Goal: Obtain resource: Obtain resource

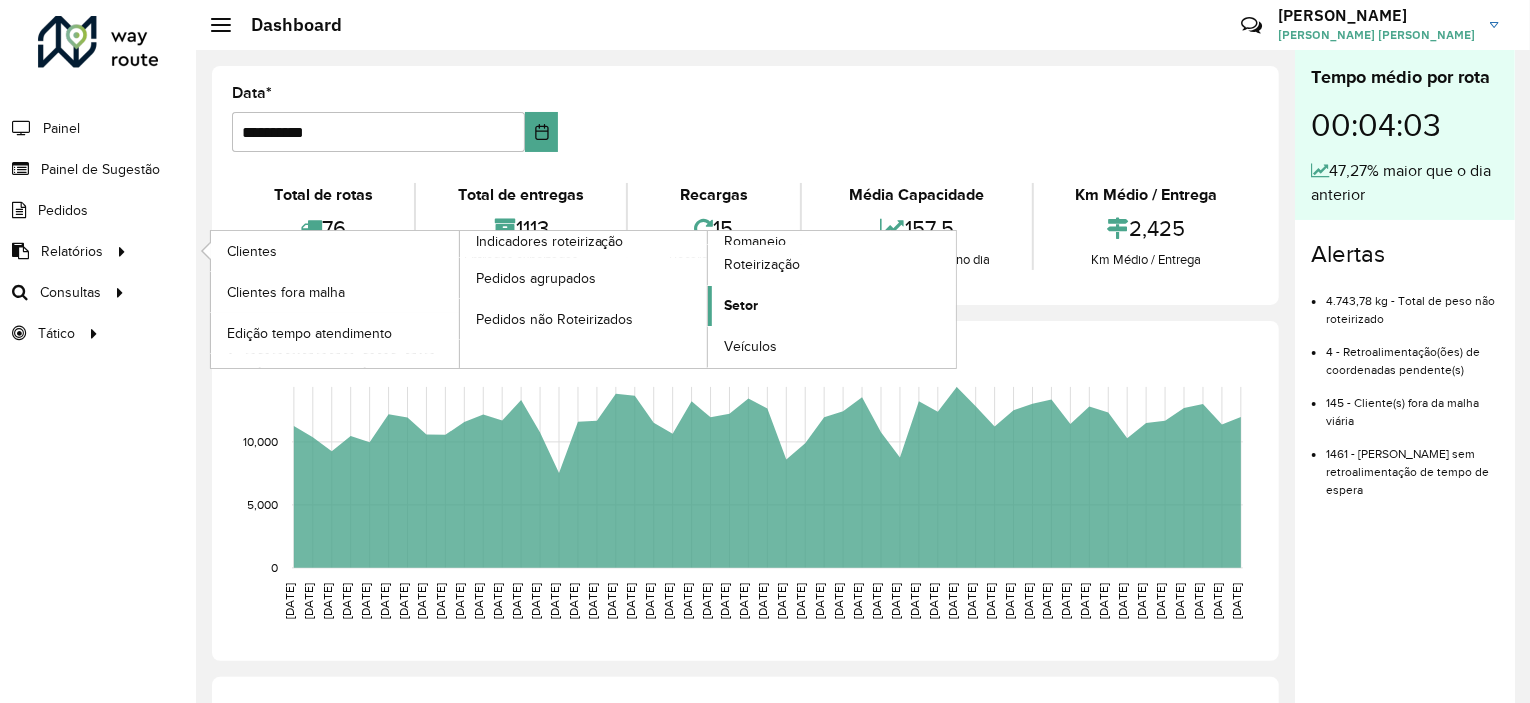
click at [776, 294] on link "Setor" at bounding box center [832, 306] width 248 height 40
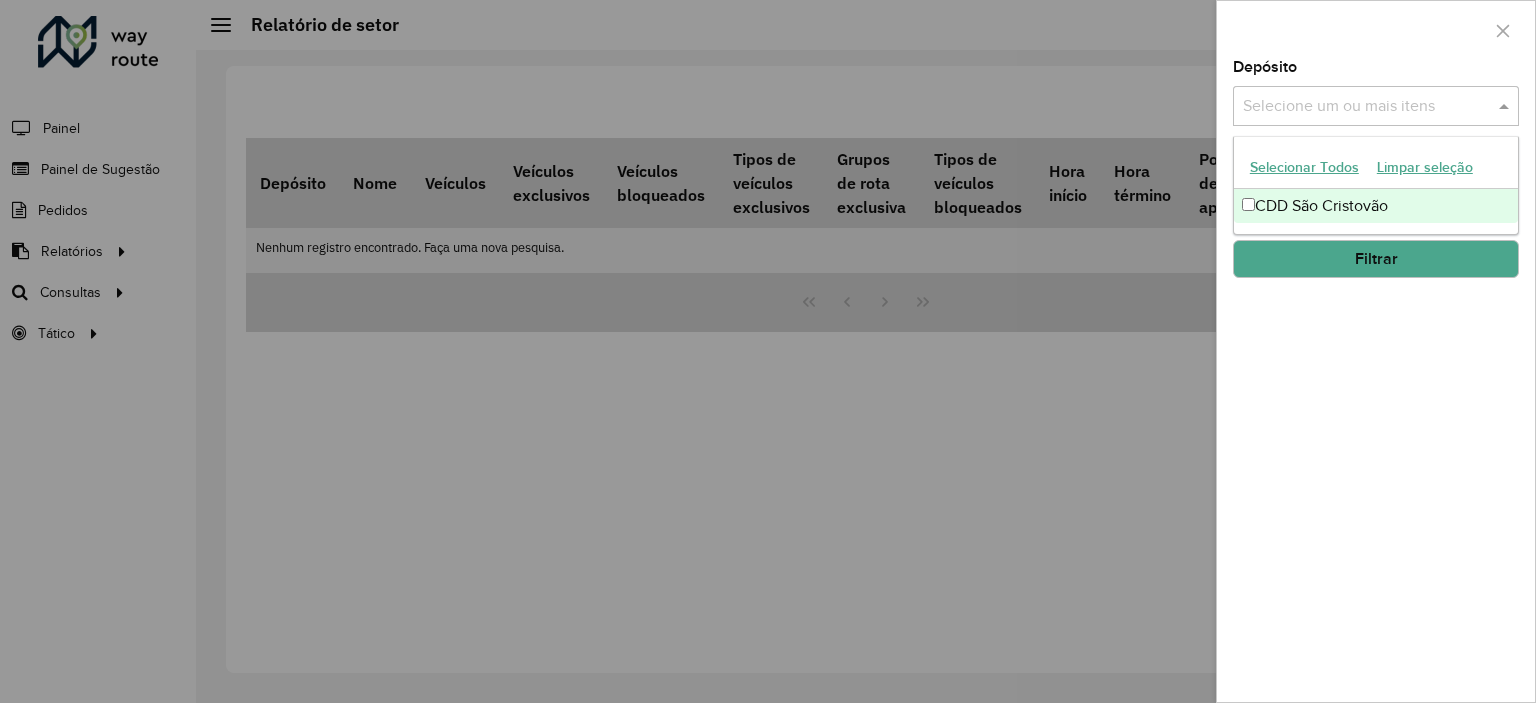
click at [1294, 111] on input "text" at bounding box center [1366, 107] width 256 height 24
click at [1260, 204] on div "CDD São Cristovão" at bounding box center [1376, 206] width 284 height 34
drag, startPoint x: 1310, startPoint y: 327, endPoint x: 1312, endPoint y: 309, distance: 18.1
click at [1313, 326] on div "Depósito Selecione um ou mais itens CDD São Cristovão × × Grupo de Depósito Sel…" at bounding box center [1376, 381] width 318 height 642
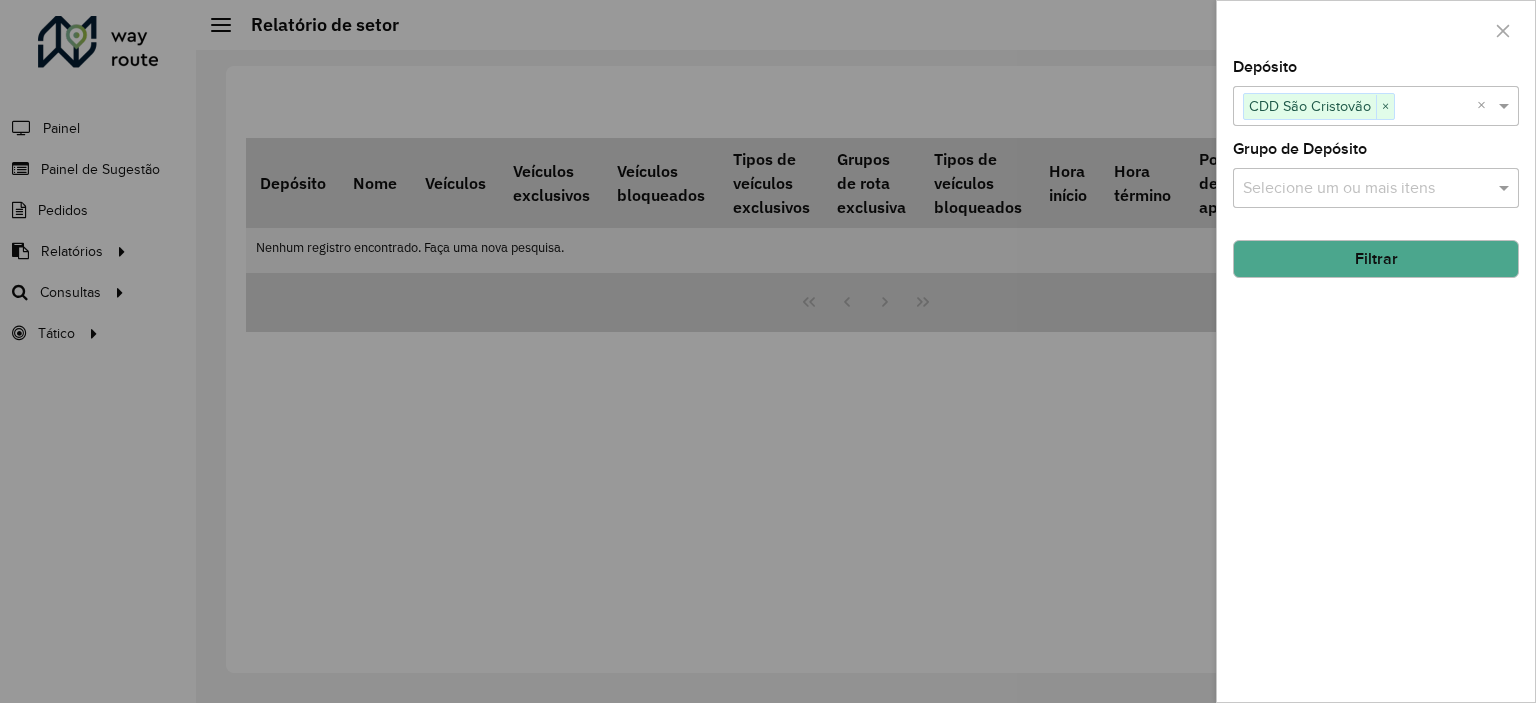
click at [1335, 197] on input "text" at bounding box center [1366, 189] width 256 height 24
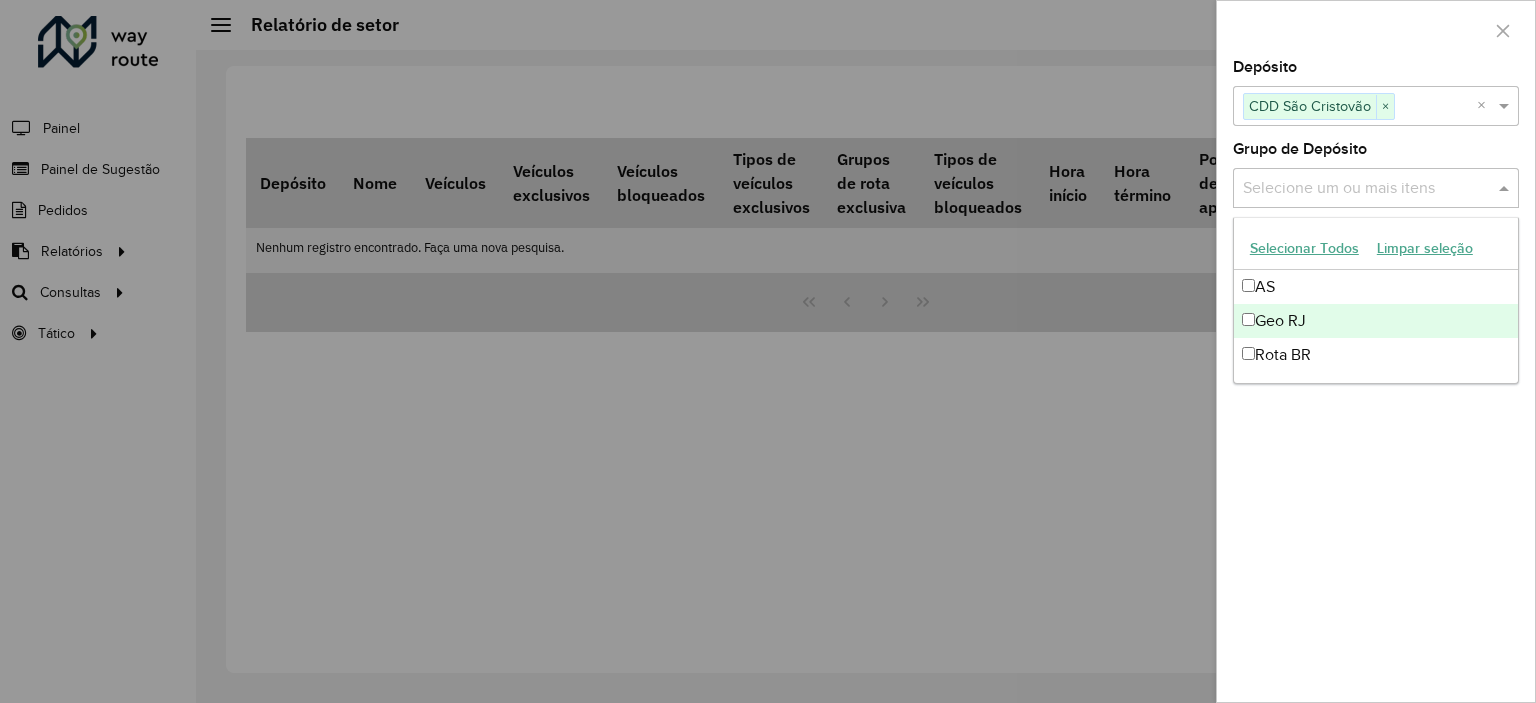
click at [1277, 312] on div "Geo RJ" at bounding box center [1376, 321] width 284 height 34
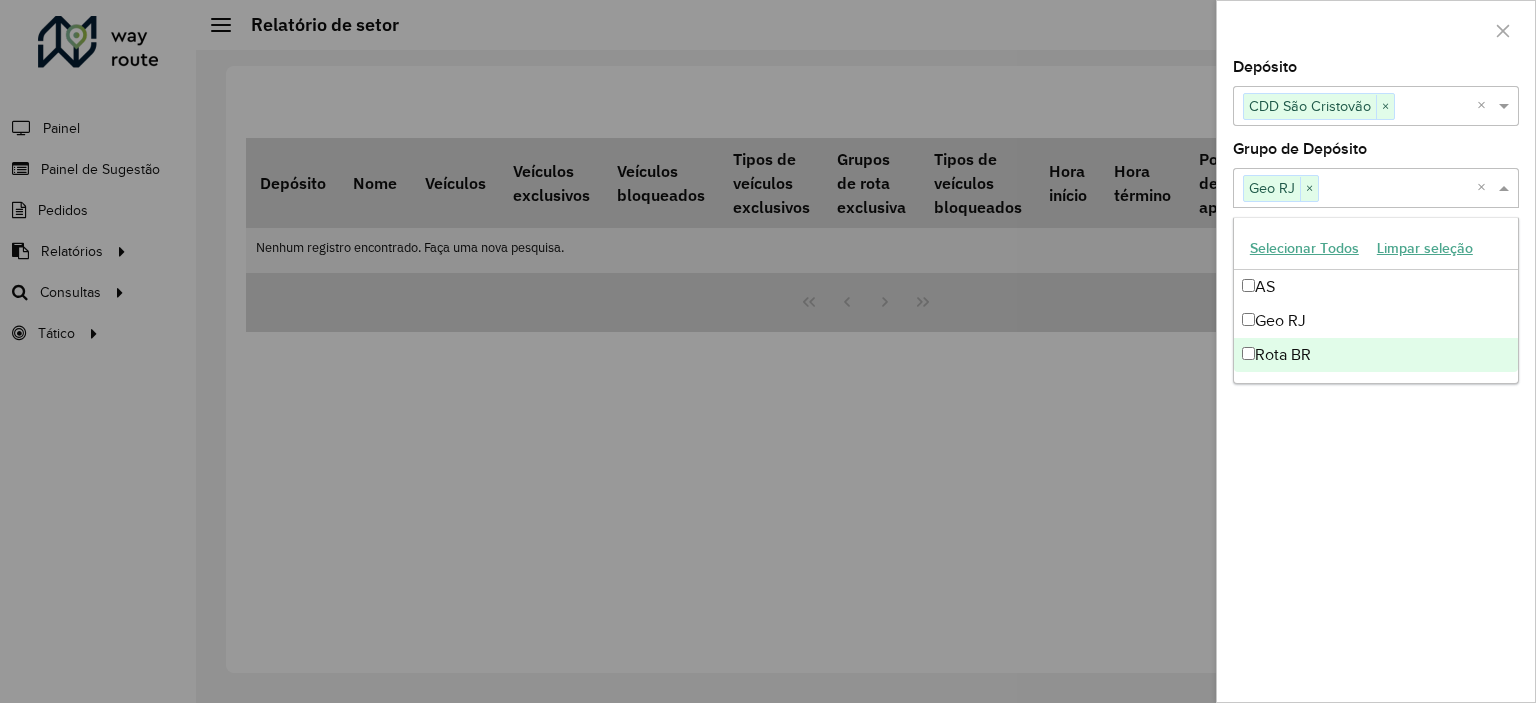
click at [1321, 411] on div "Depósito Selecione um ou mais itens CDD São Cristovão × × Grupo de Depósito Sel…" at bounding box center [1376, 381] width 318 height 642
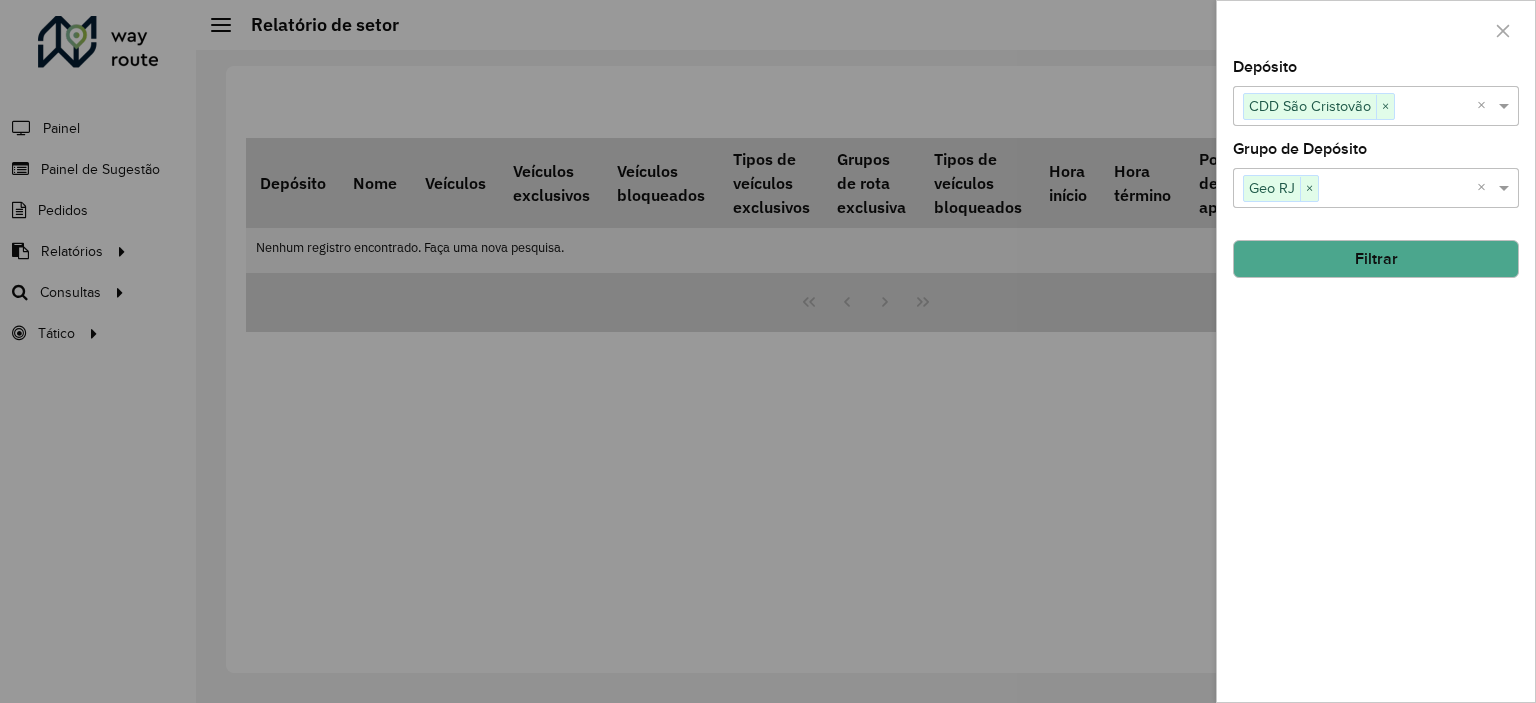
click at [1322, 269] on button "Filtrar" at bounding box center [1376, 259] width 286 height 38
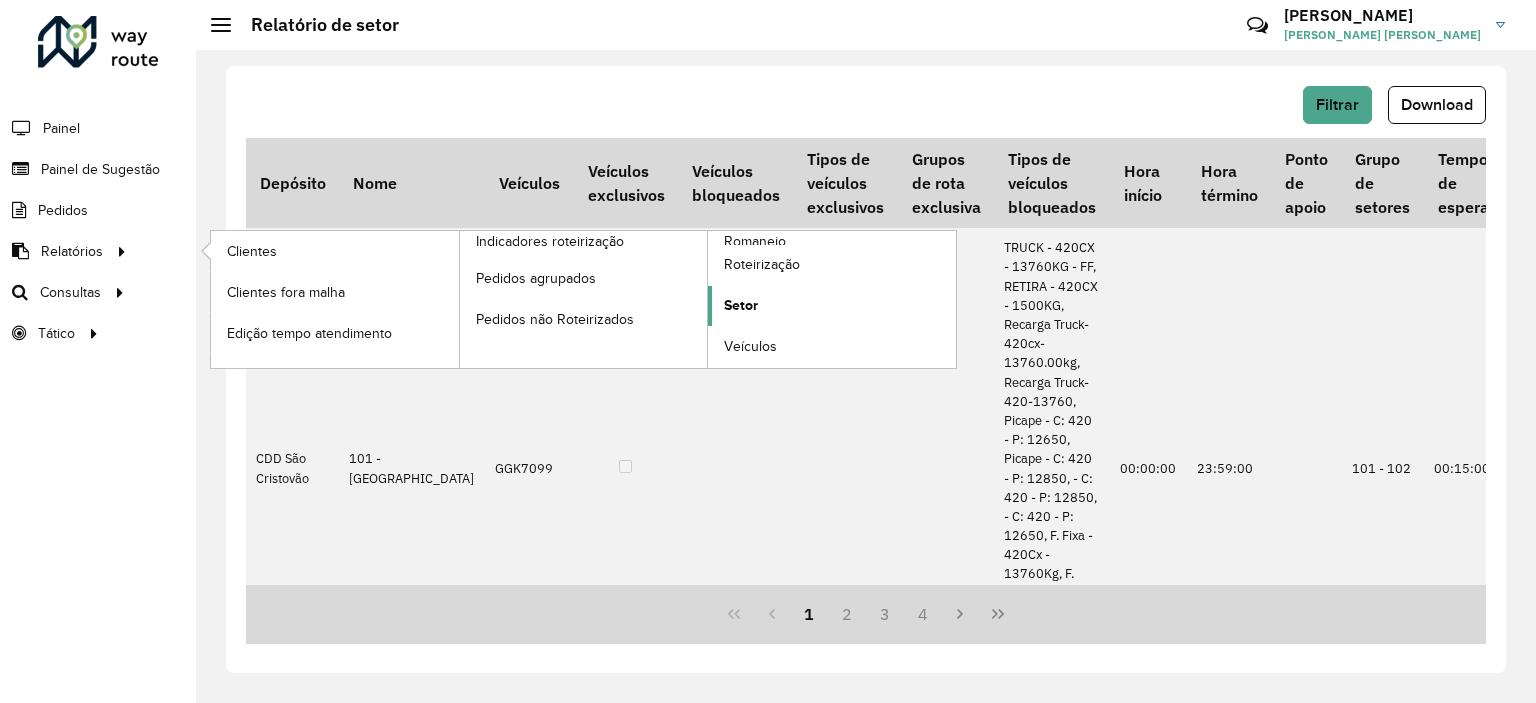
click at [755, 295] on span "Setor" at bounding box center [741, 305] width 34 height 21
click at [748, 299] on span "Setor" at bounding box center [741, 305] width 34 height 21
click at [254, 255] on span "Clientes" at bounding box center [254, 251] width 54 height 21
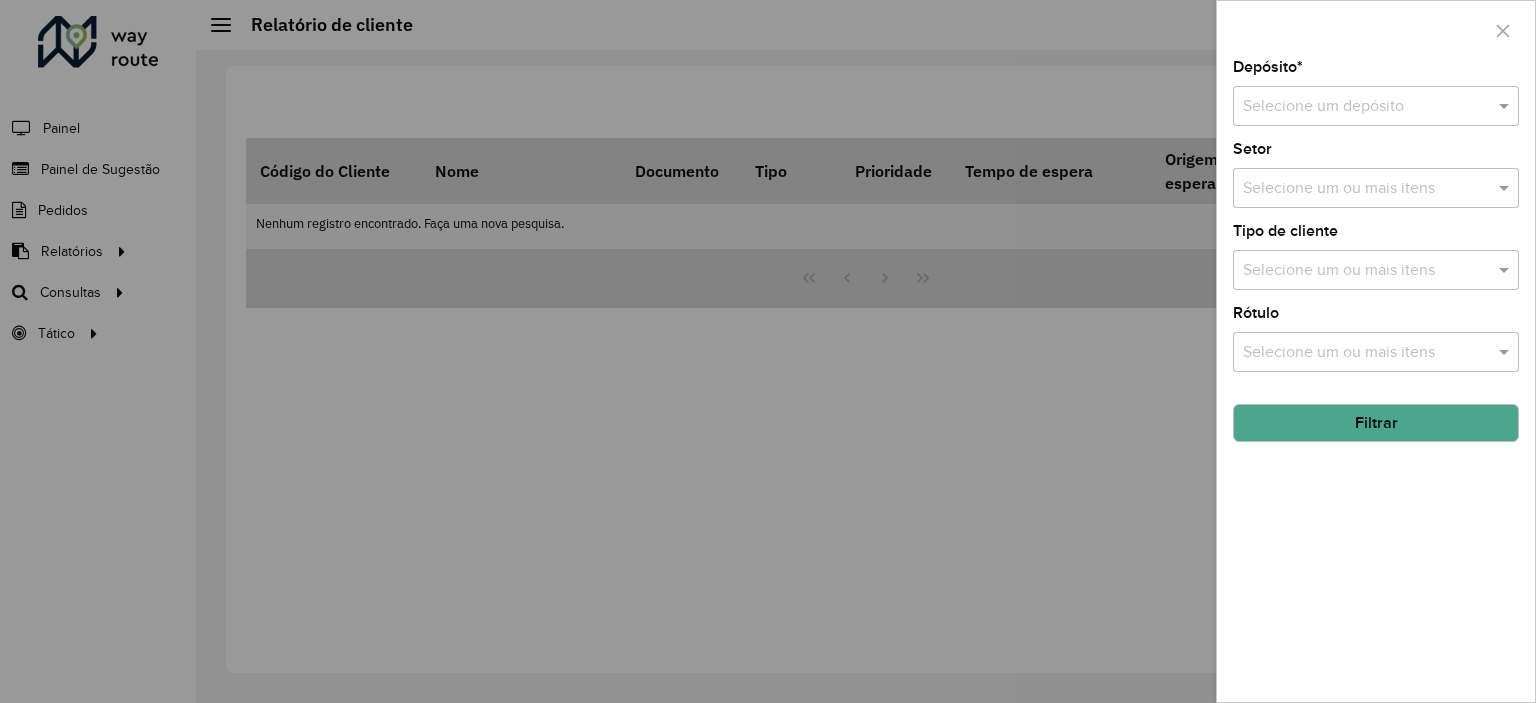
click at [115, 207] on div at bounding box center [768, 351] width 1536 height 703
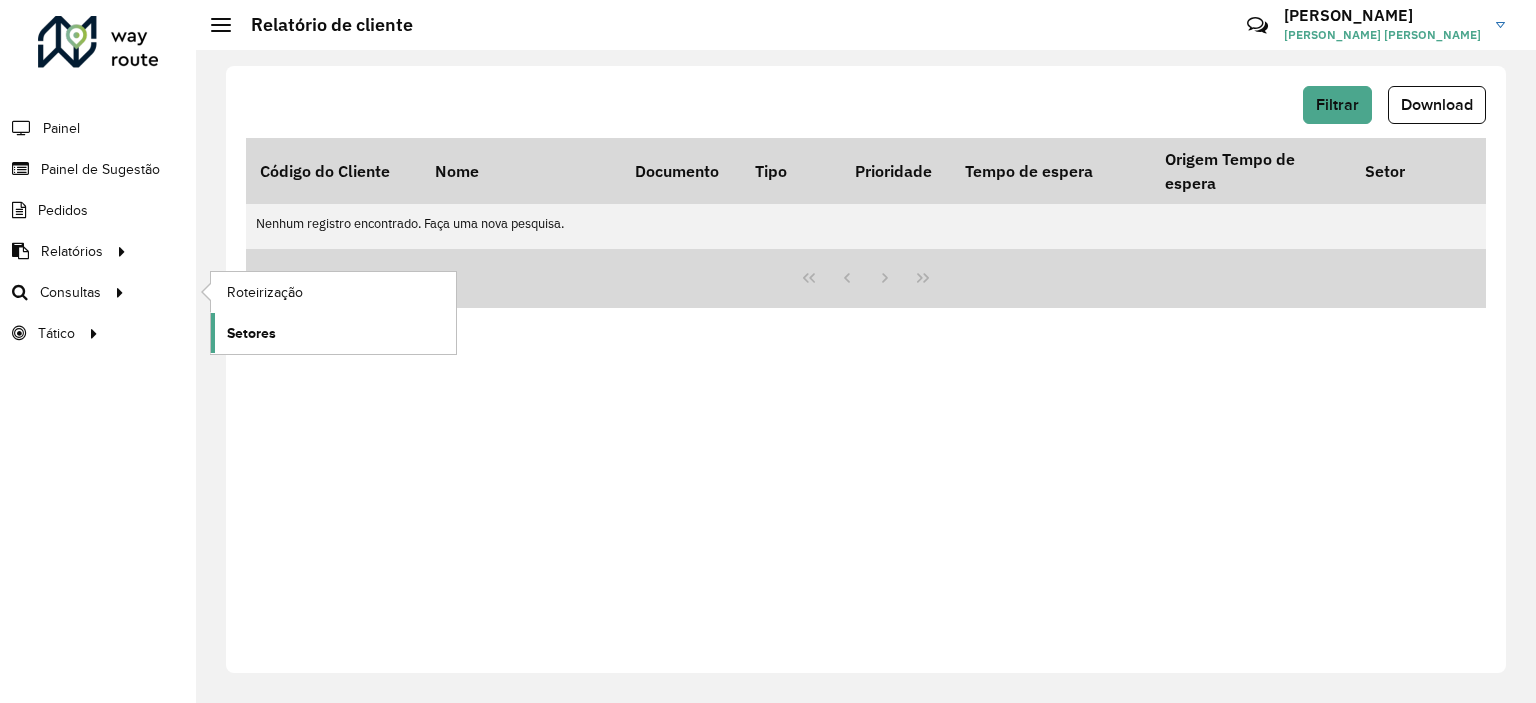
click at [272, 329] on span "Setores" at bounding box center [251, 333] width 49 height 21
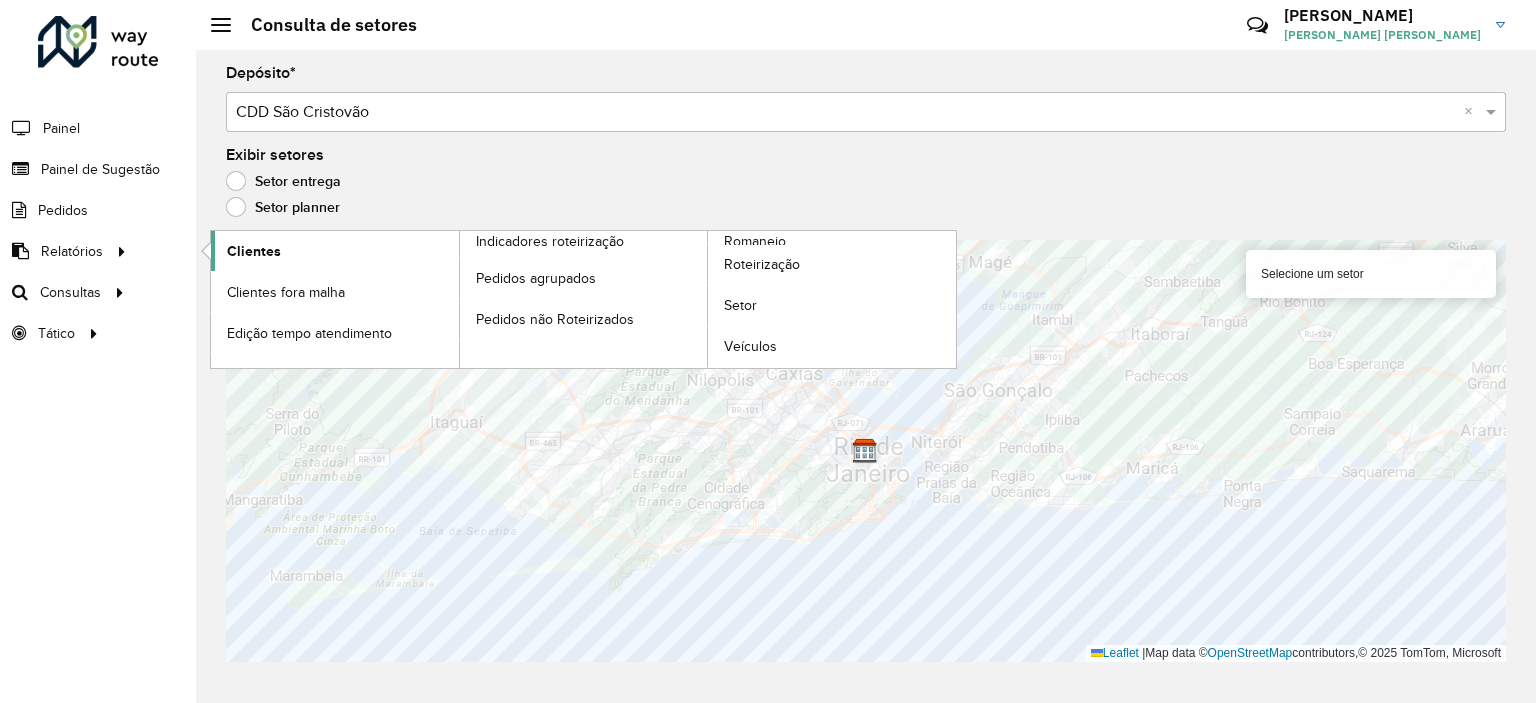
click at [232, 246] on span "Clientes" at bounding box center [254, 251] width 54 height 21
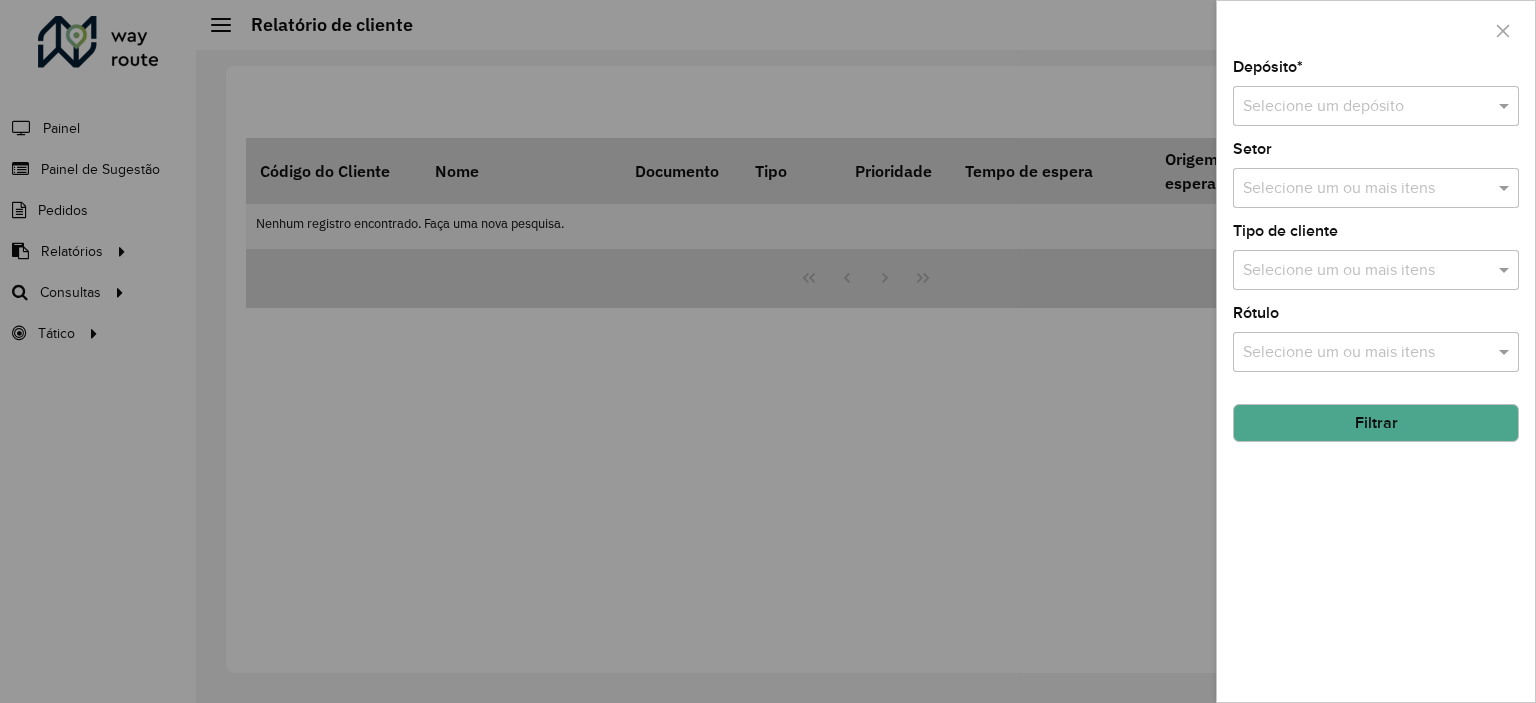
click at [1241, 100] on div at bounding box center [1376, 106] width 286 height 25
click at [1258, 163] on span "CDD São Cristovão" at bounding box center [1308, 163] width 133 height 17
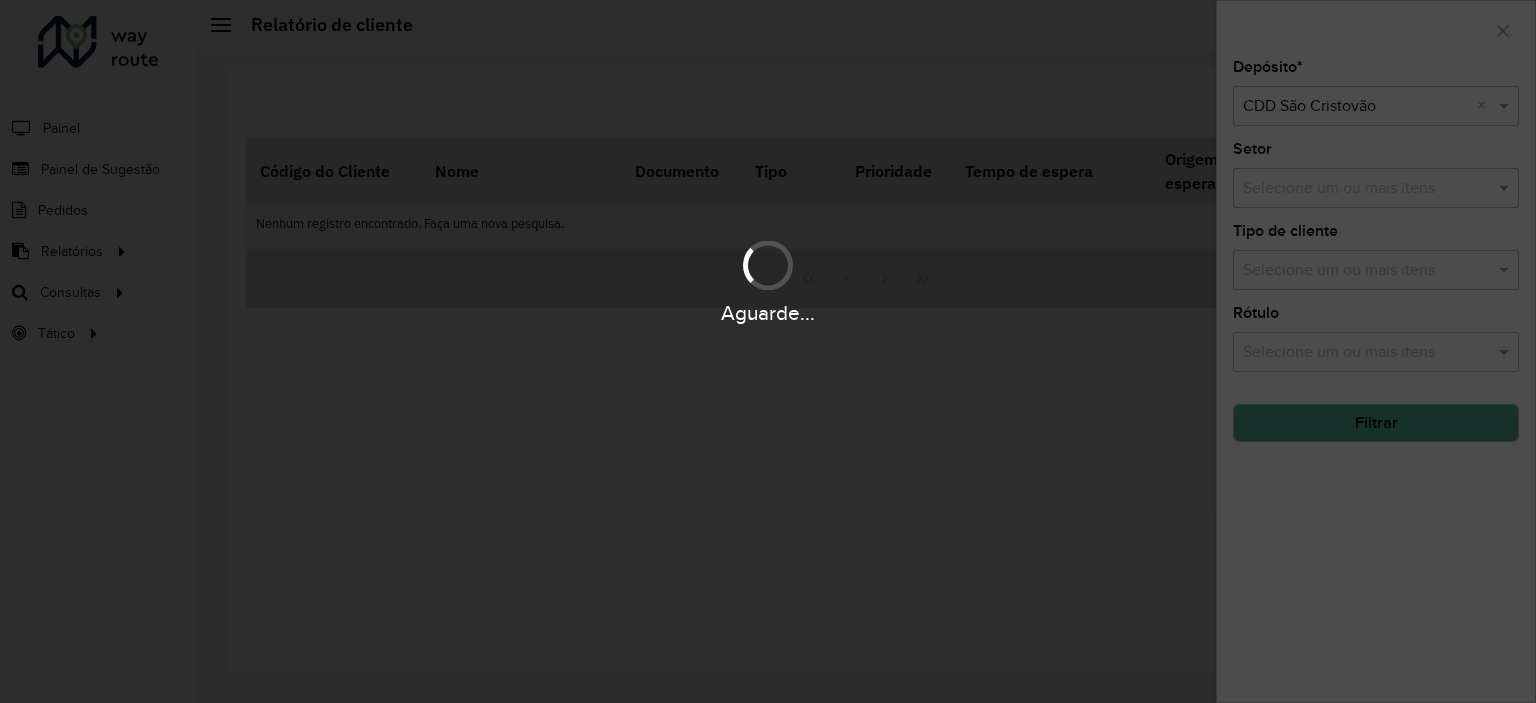
click at [1290, 195] on div "Aguarde..." at bounding box center [768, 351] width 1536 height 703
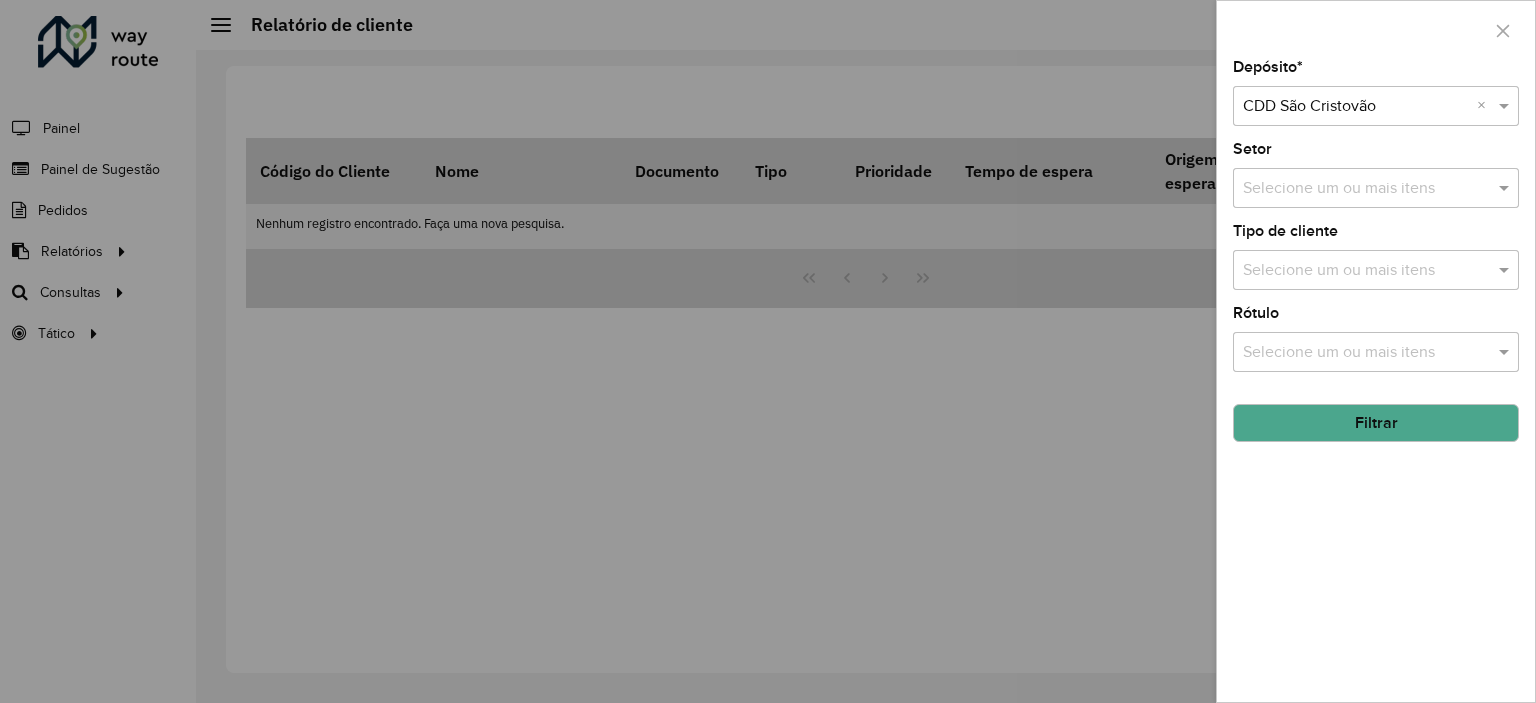
click at [1290, 195] on input "text" at bounding box center [1366, 189] width 256 height 24
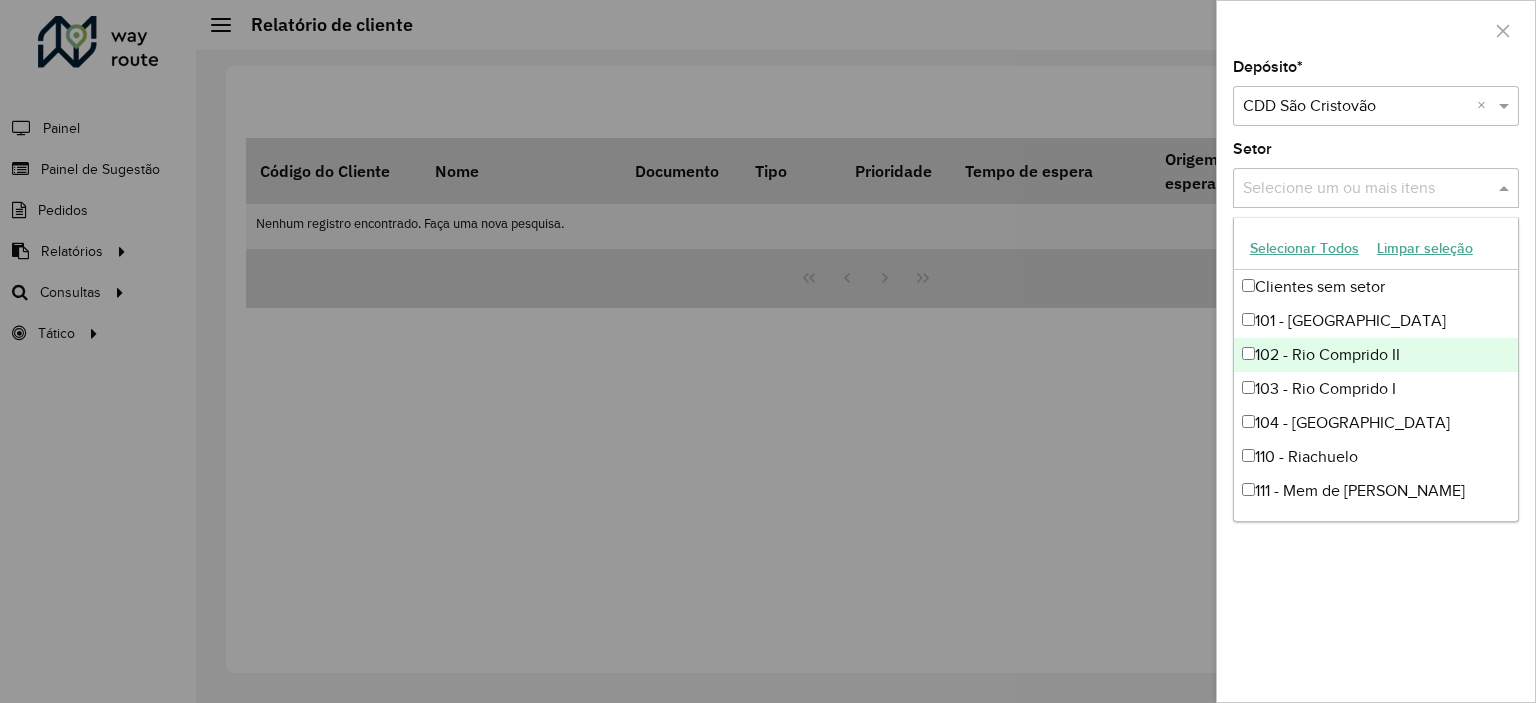
scroll to position [200, 0]
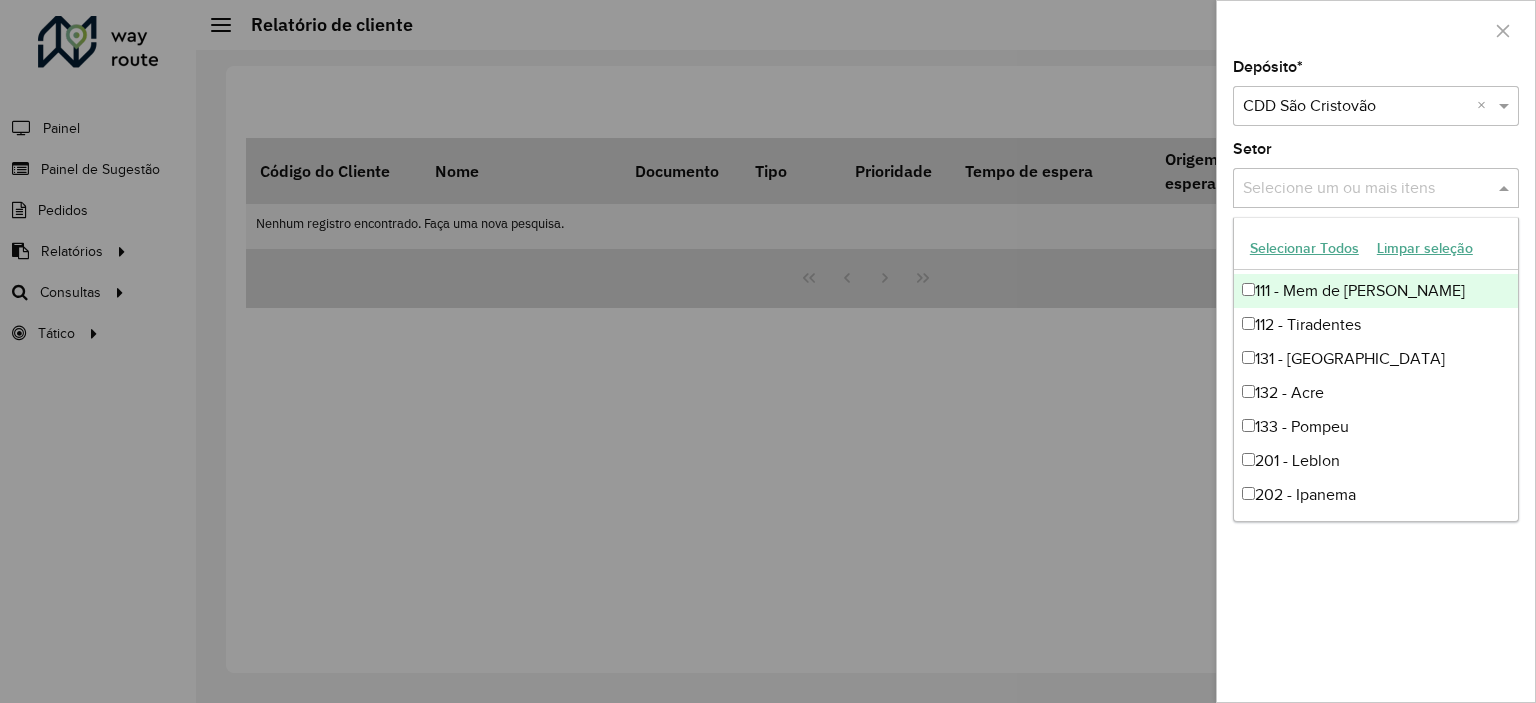
click at [1278, 289] on div "111 - Mem de [PERSON_NAME]" at bounding box center [1376, 291] width 284 height 34
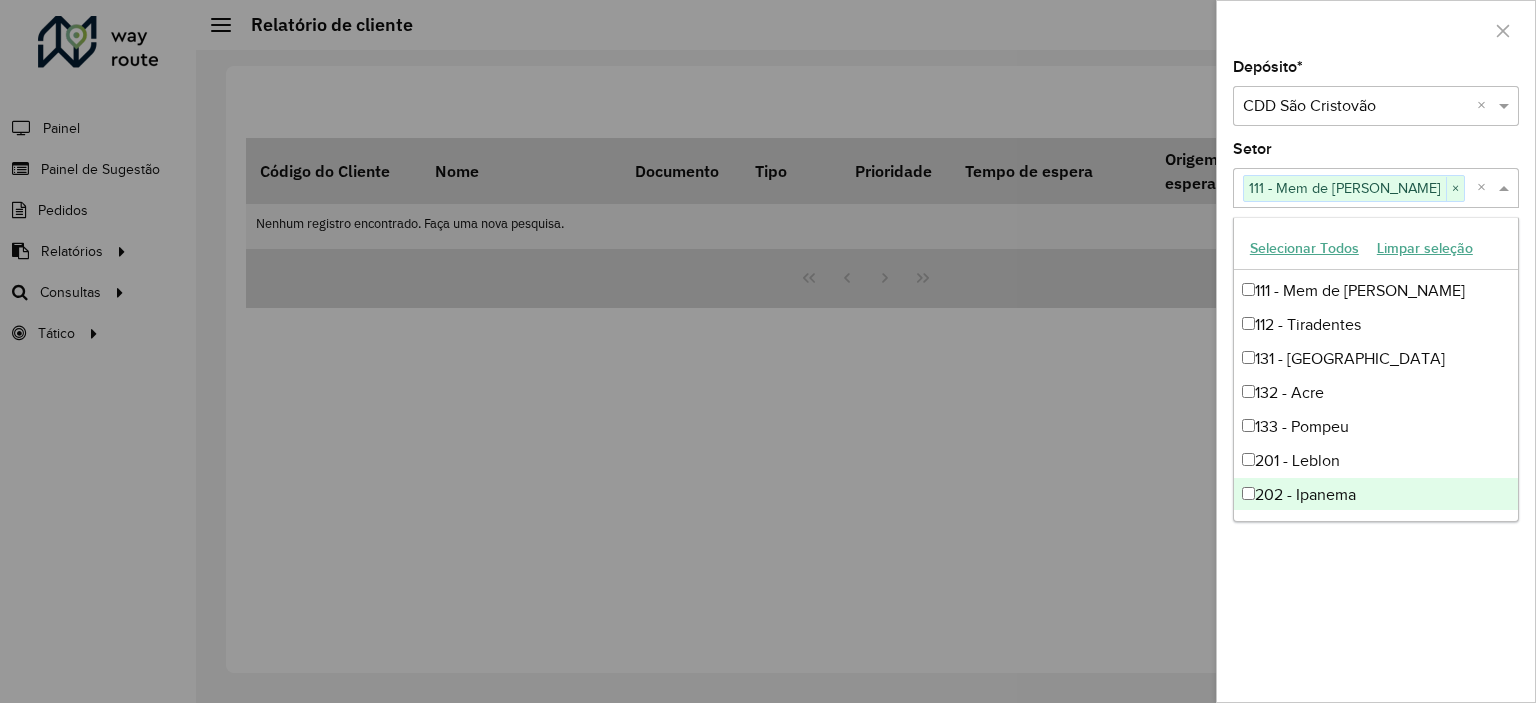
click at [1306, 552] on div "Depósito * Selecione um depósito × CDD São Cristovão × Setor Selecione um ou ma…" at bounding box center [1376, 381] width 318 height 642
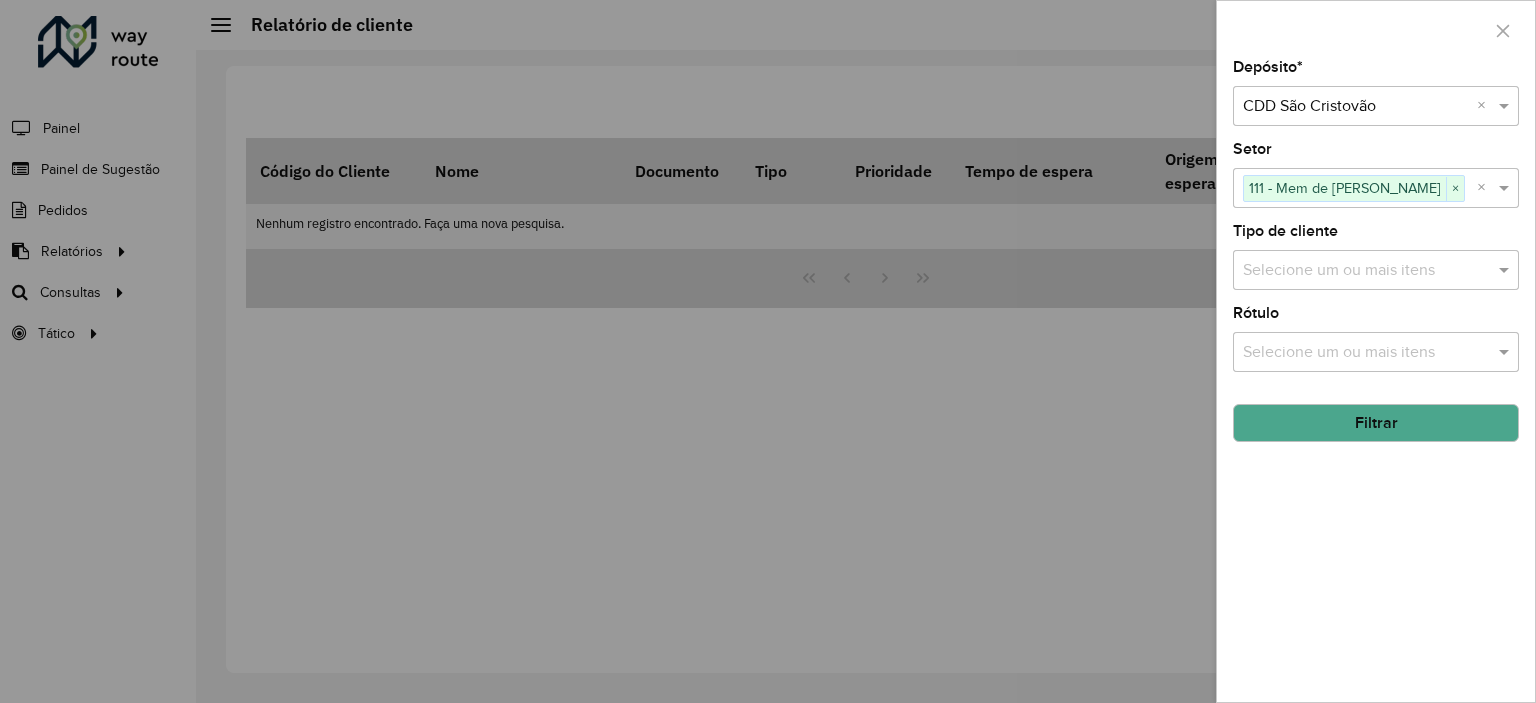
click at [1388, 269] on input "text" at bounding box center [1366, 271] width 256 height 24
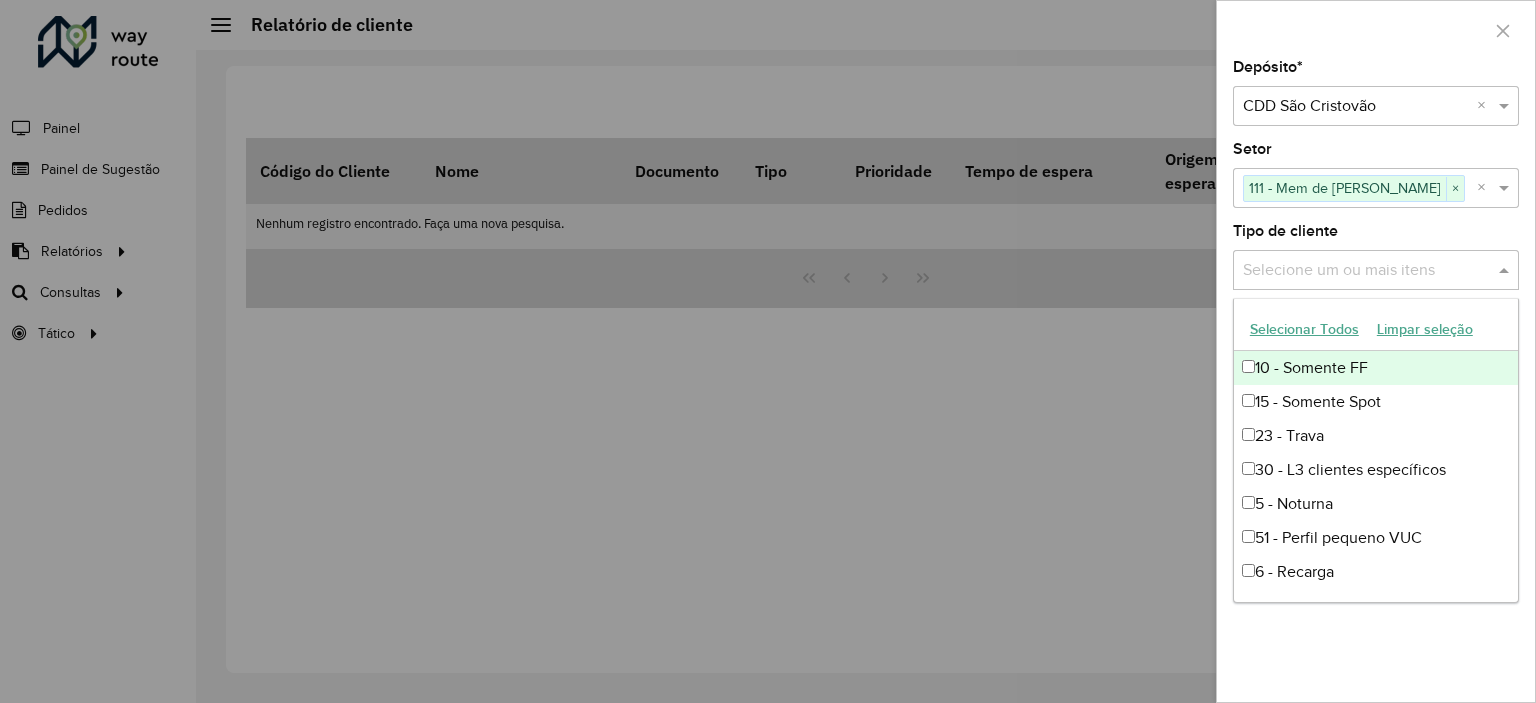
click at [1305, 323] on button "Selecionar Todos" at bounding box center [1304, 329] width 127 height 31
click at [1384, 235] on div "Tipo de cliente Selecione um ou mais itens 18 itens selecionados ×" at bounding box center [1376, 257] width 286 height 66
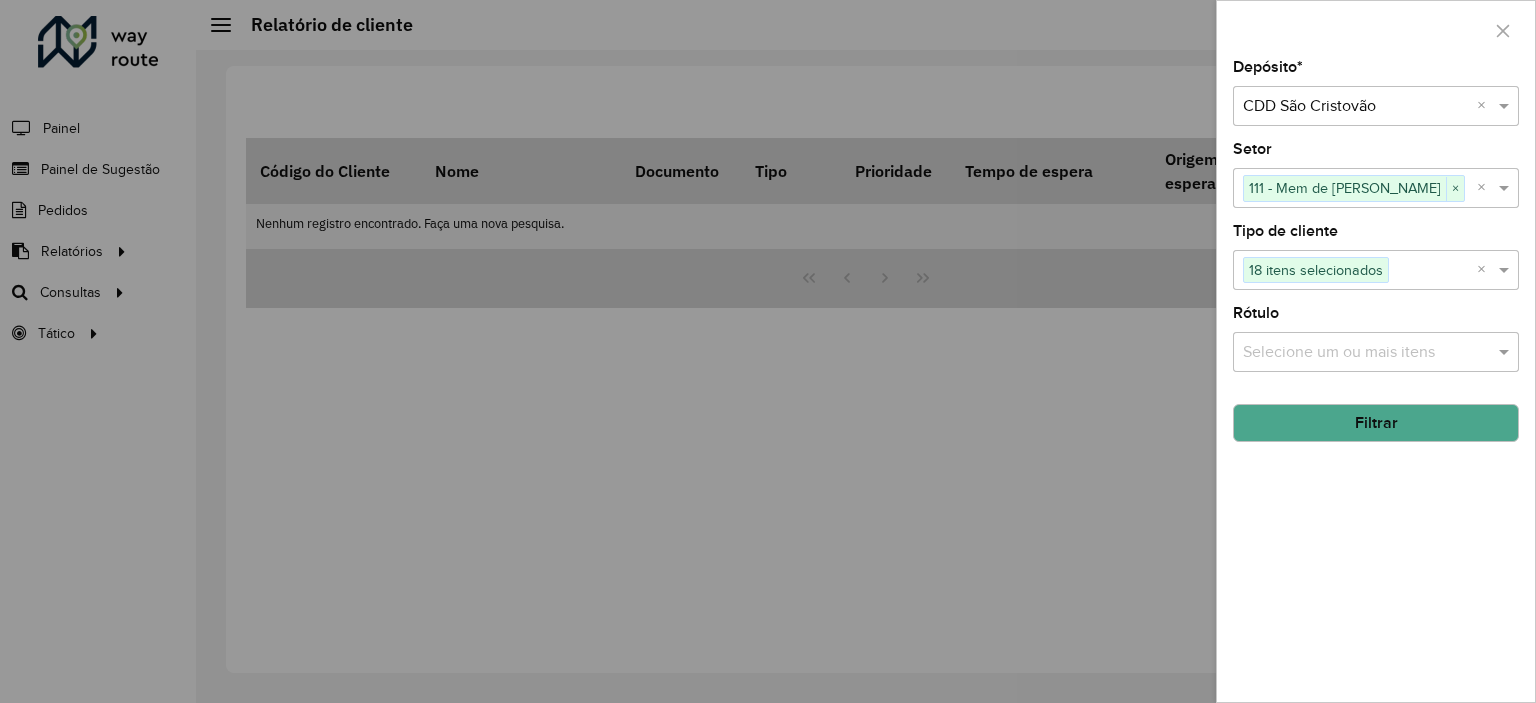
click at [1356, 349] on input "text" at bounding box center [1366, 353] width 256 height 24
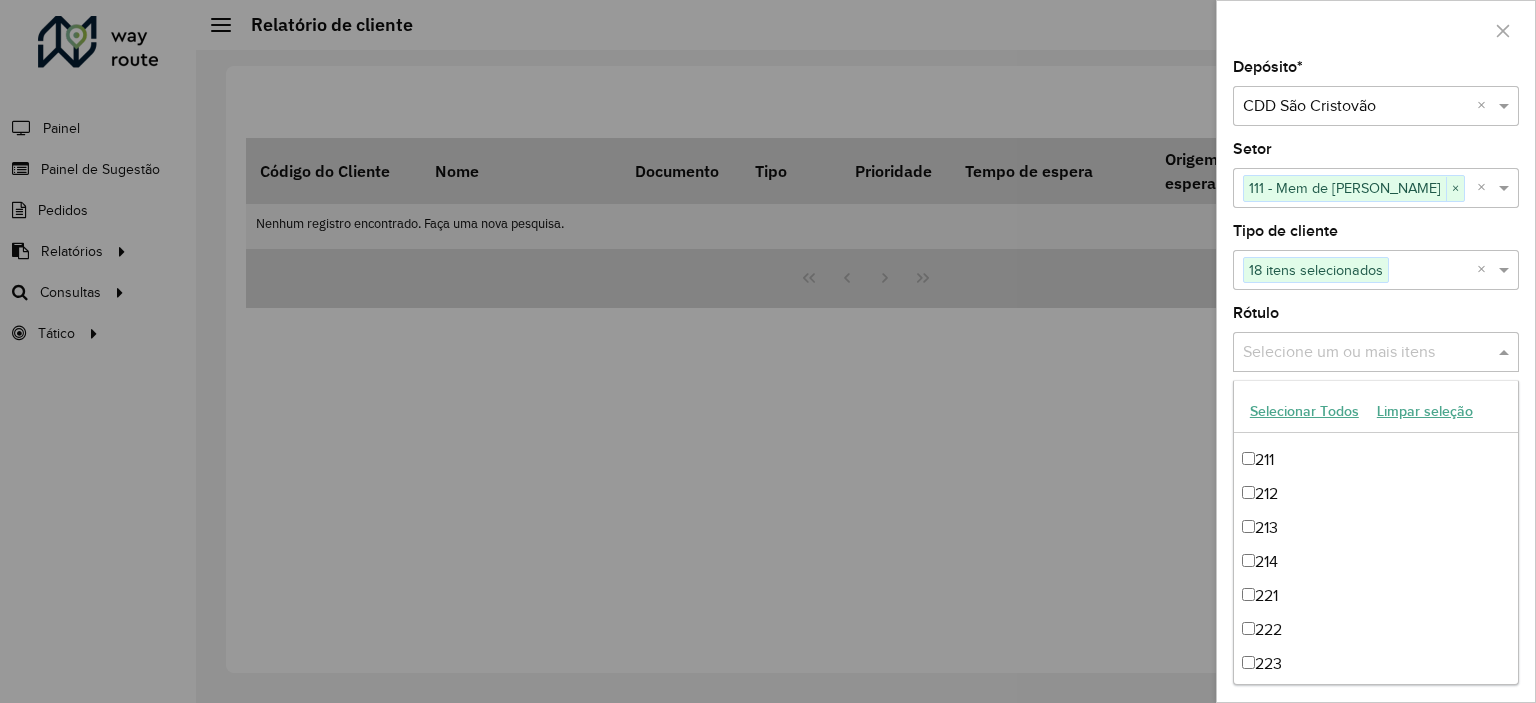
scroll to position [300, 0]
click at [1298, 318] on div "Rótulo Selecione um ou mais itens" at bounding box center [1376, 339] width 286 height 66
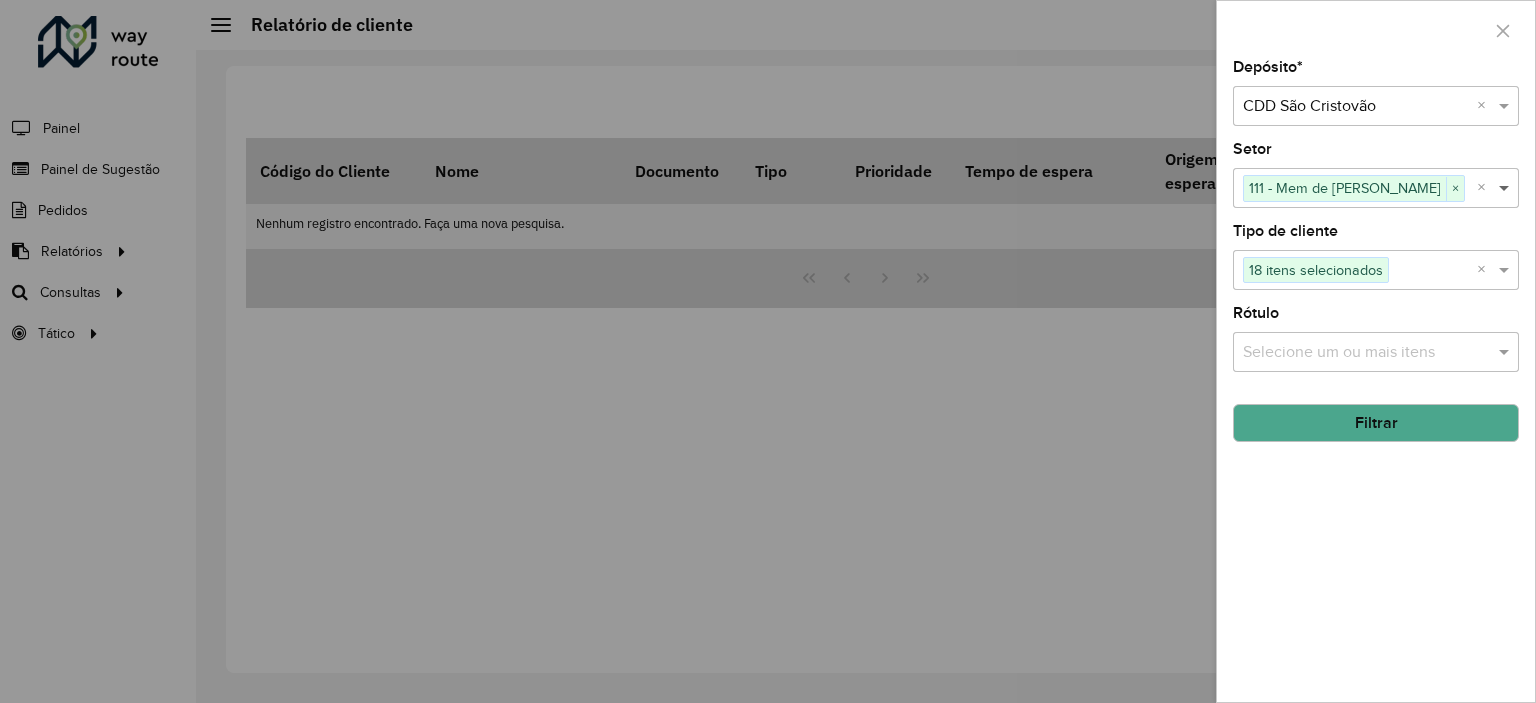
click at [1507, 193] on span at bounding box center [1506, 188] width 25 height 24
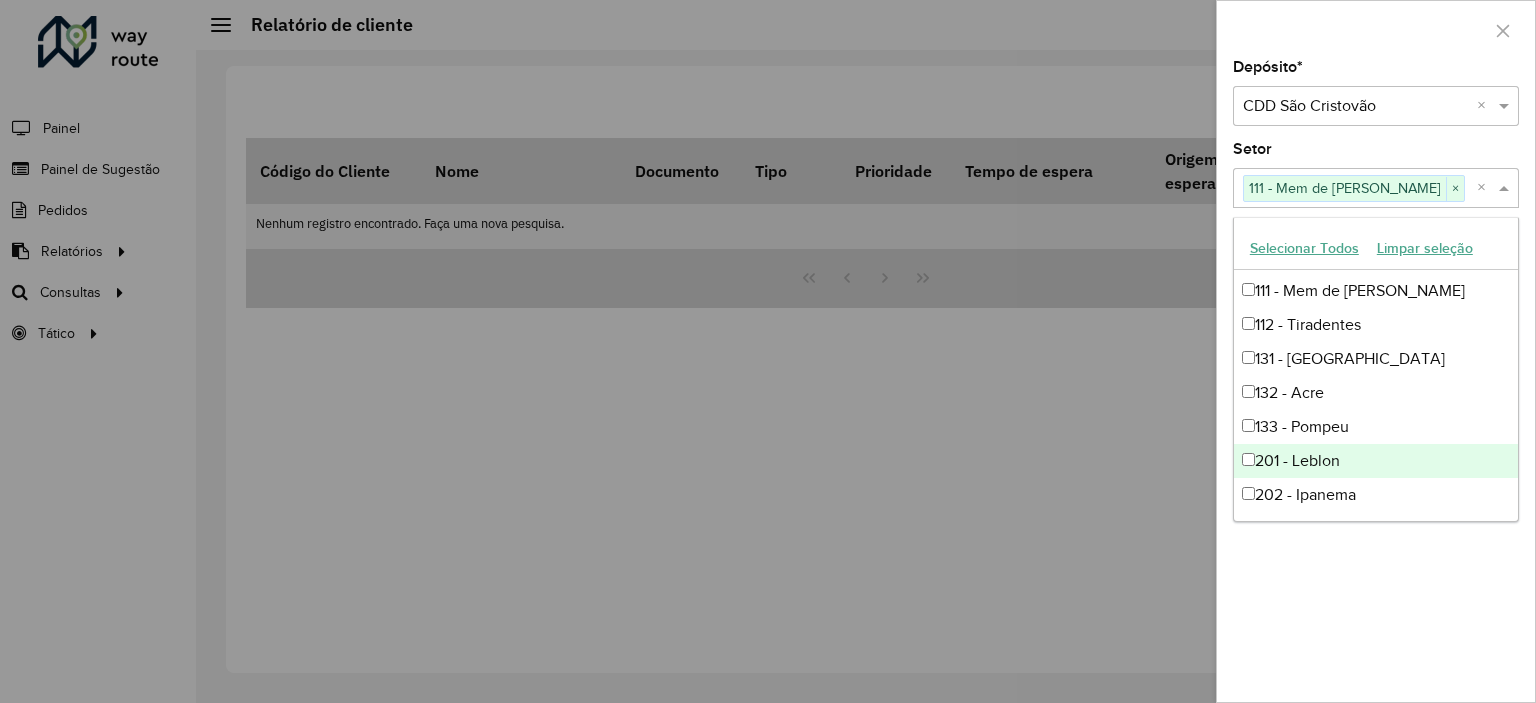
scroll to position [400, 0]
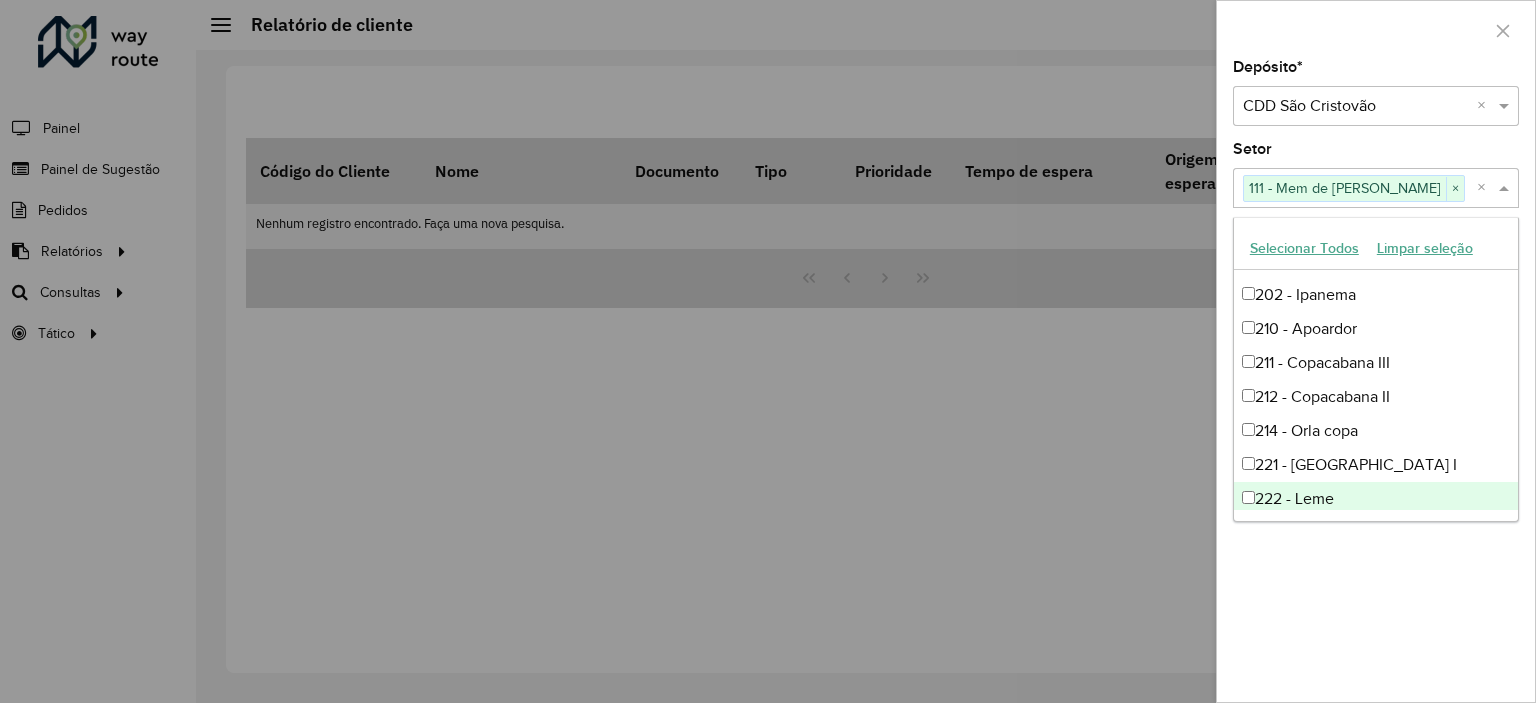
click at [1347, 546] on div "Depósito * Selecione um depósito × CDD São Cristovão × Setor Selecione um ou ma…" at bounding box center [1376, 381] width 318 height 642
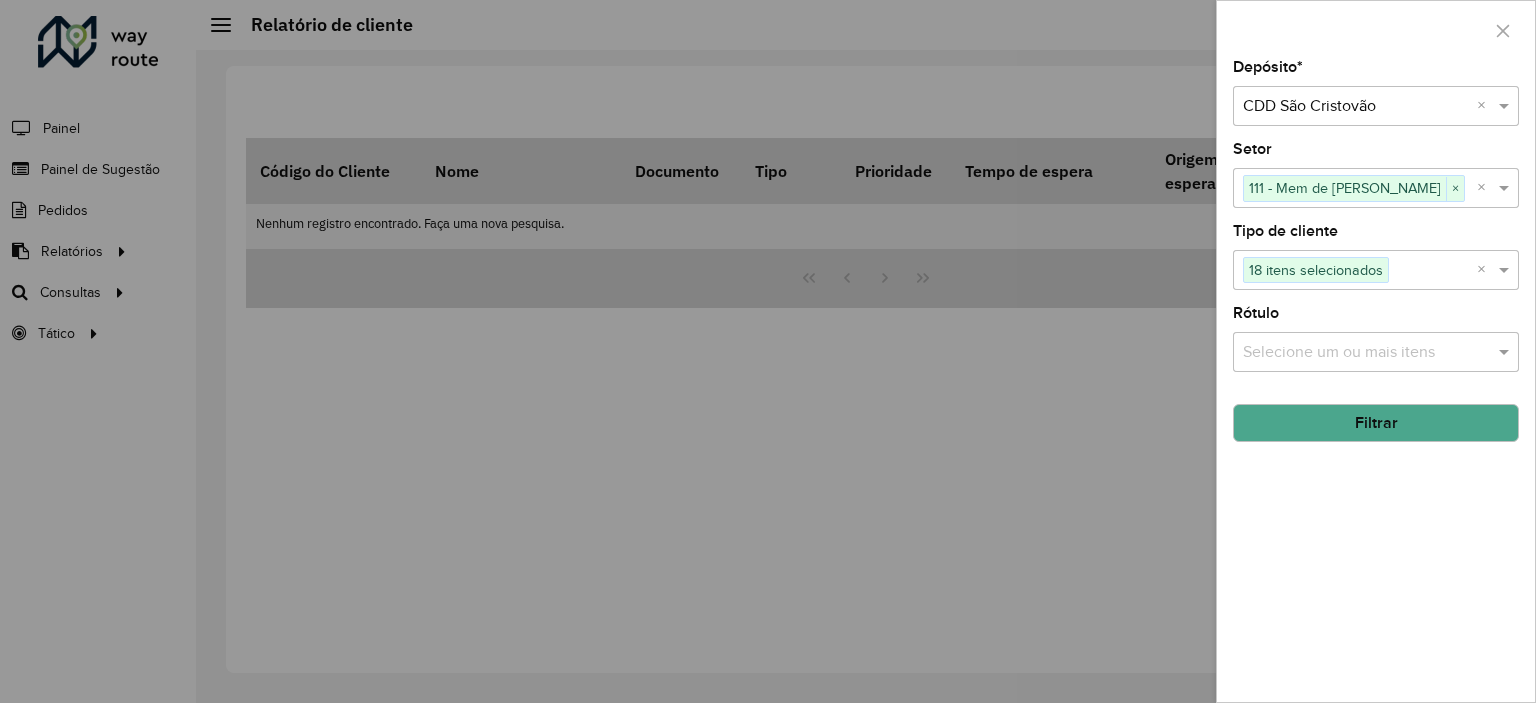
click at [1396, 433] on button "Filtrar" at bounding box center [1376, 423] width 286 height 38
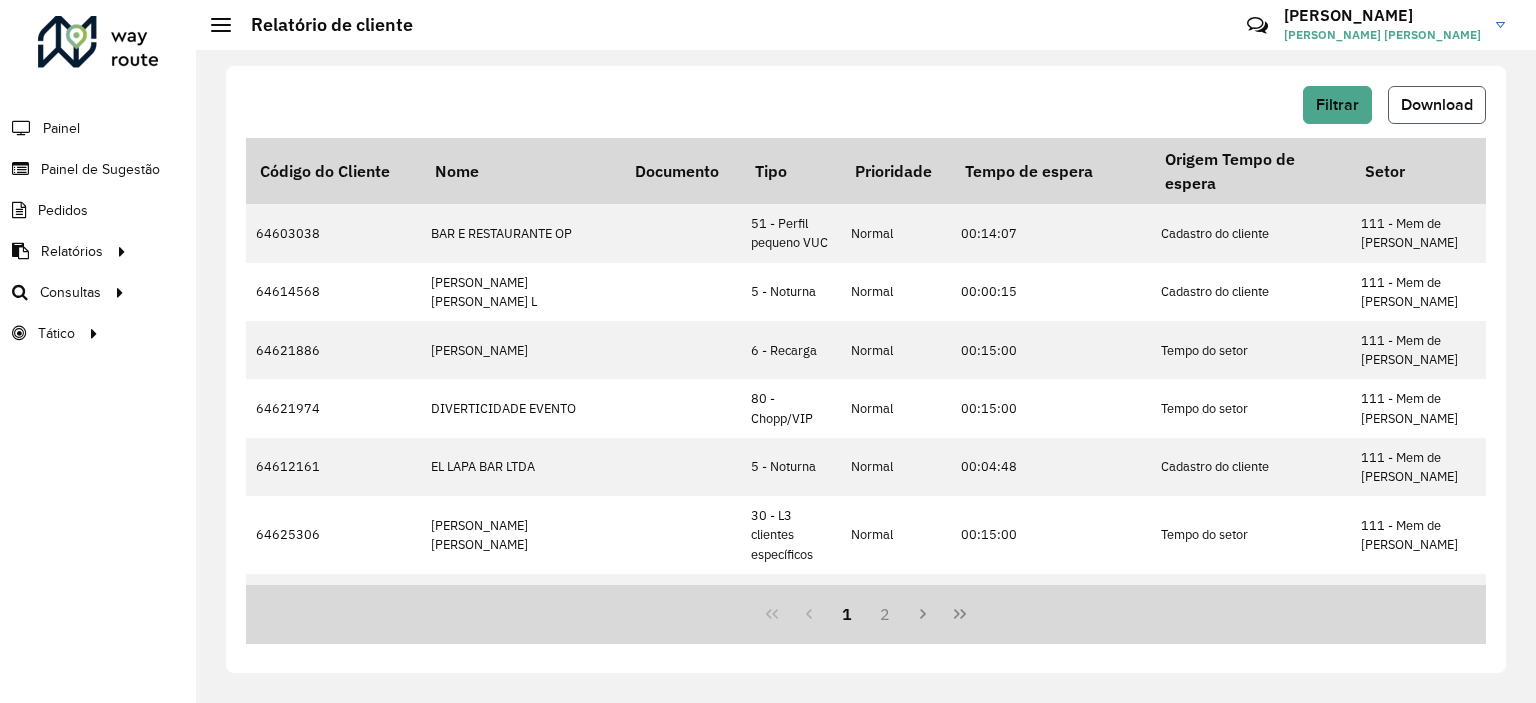
click at [1412, 105] on span "Download" at bounding box center [1437, 104] width 72 height 17
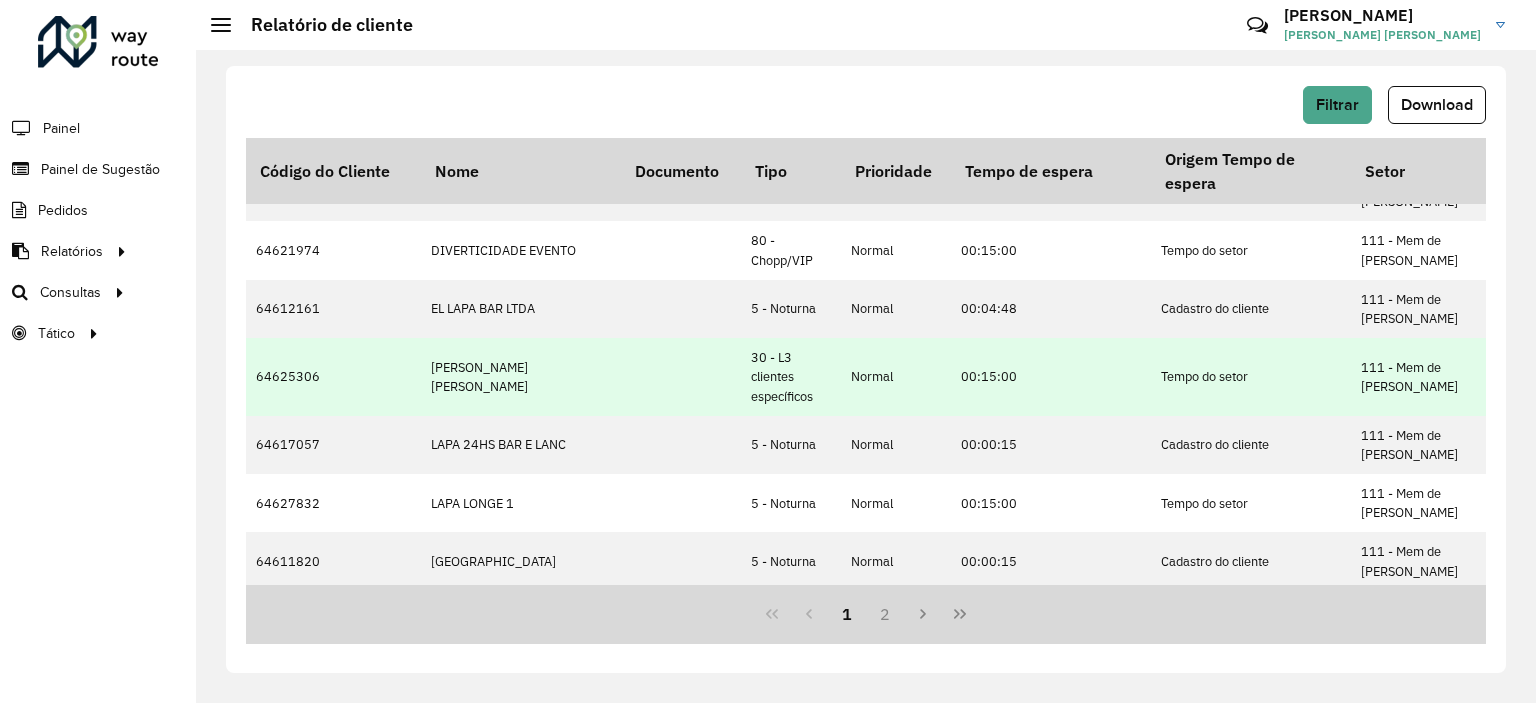
scroll to position [0, 0]
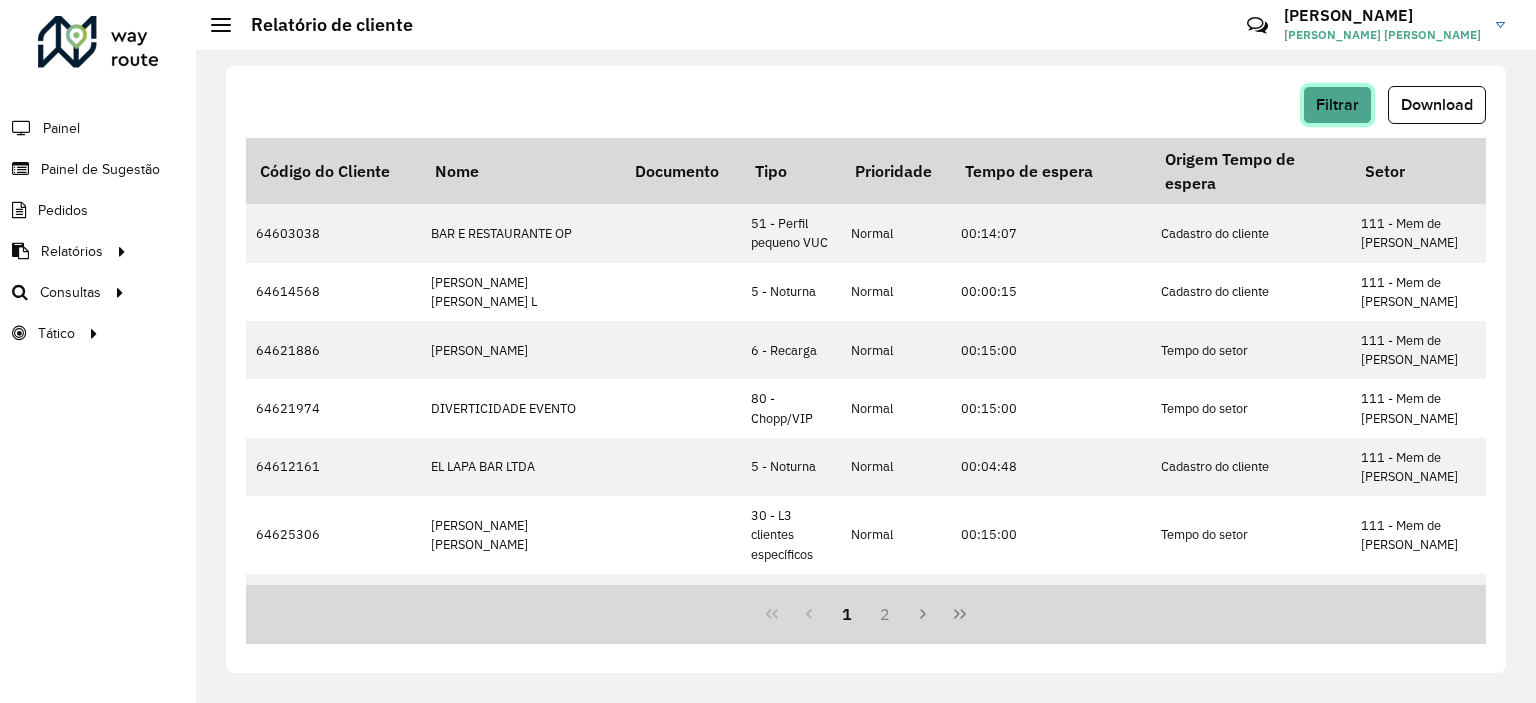
click at [1356, 105] on span "Filtrar" at bounding box center [1337, 104] width 43 height 17
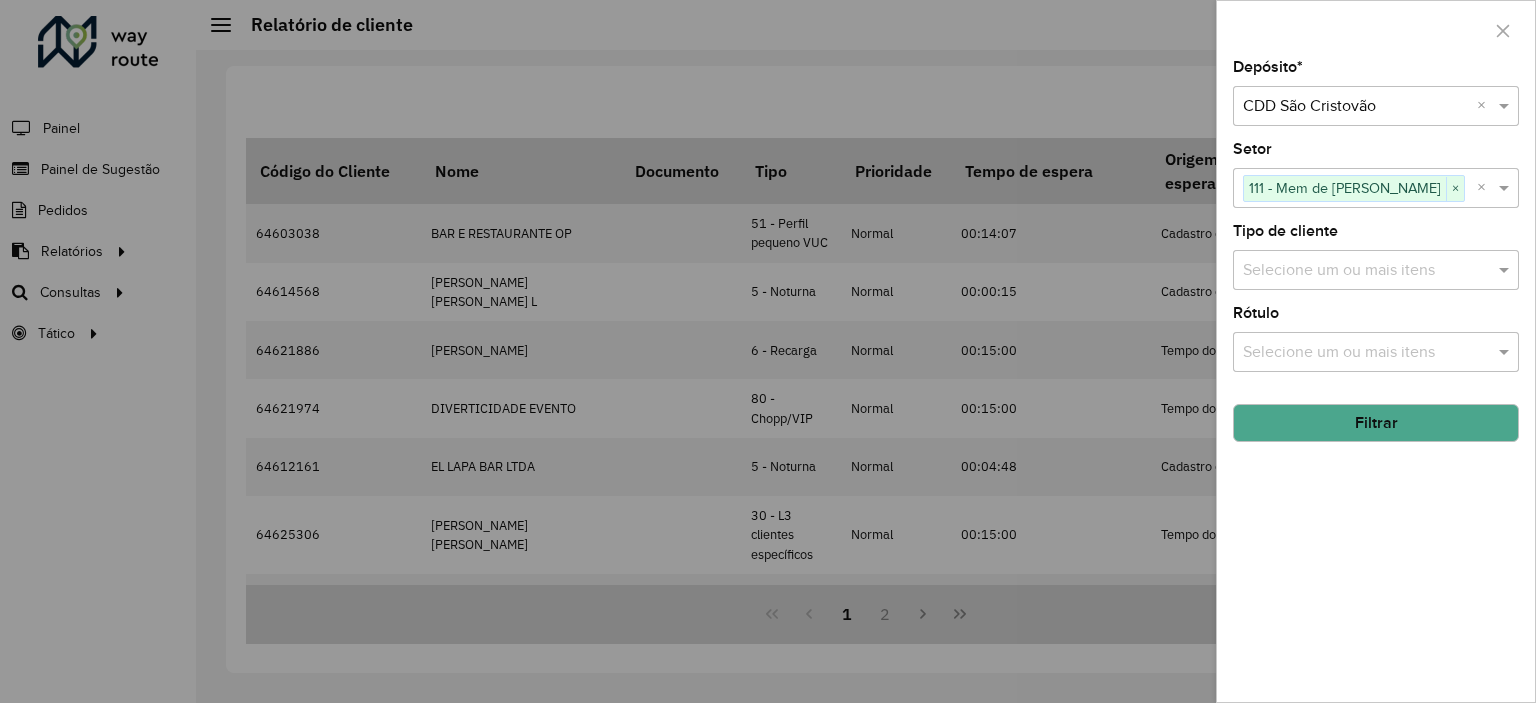
click at [1413, 418] on button "Filtrar" at bounding box center [1376, 423] width 286 height 38
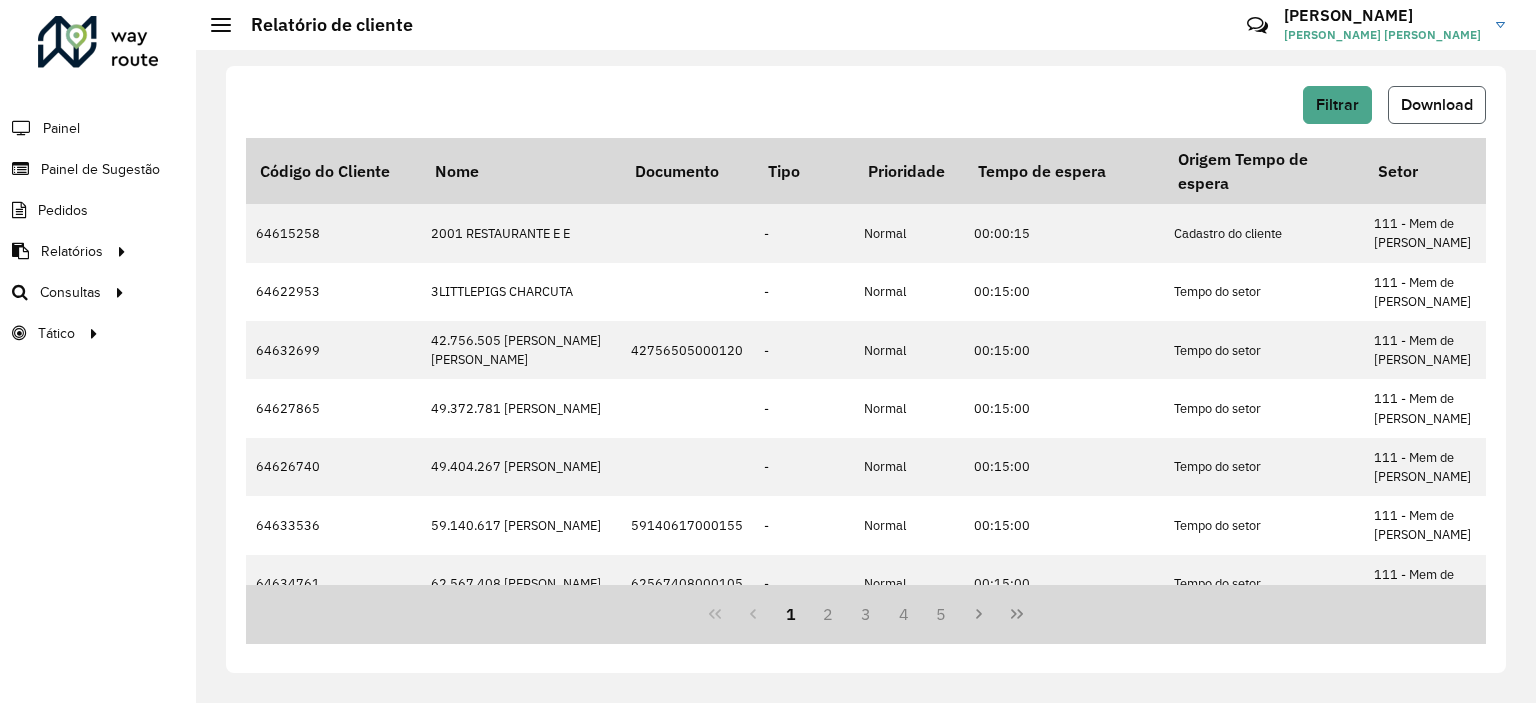
click at [1443, 109] on span "Download" at bounding box center [1437, 104] width 72 height 17
